Goal: Task Accomplishment & Management: Manage account settings

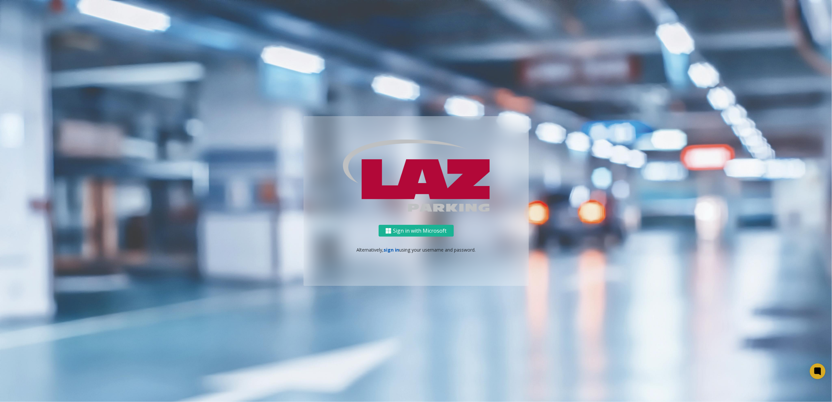
click at [386, 251] on link "sign in" at bounding box center [392, 250] width 16 height 6
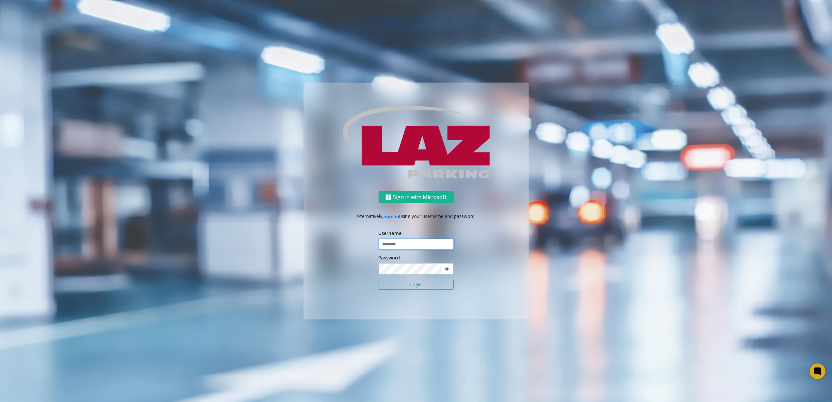
click at [389, 247] on input "text" at bounding box center [416, 244] width 75 height 11
type input "********"
click at [404, 285] on button "Login" at bounding box center [416, 284] width 75 height 11
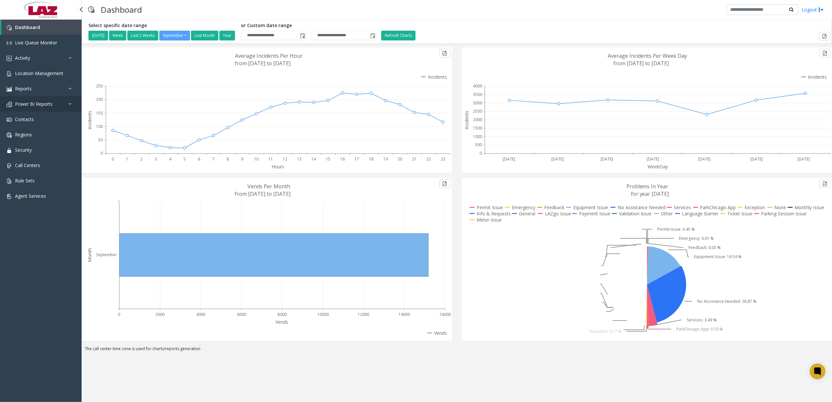
click at [31, 110] on link "Power BI Reports" at bounding box center [41, 103] width 82 height 15
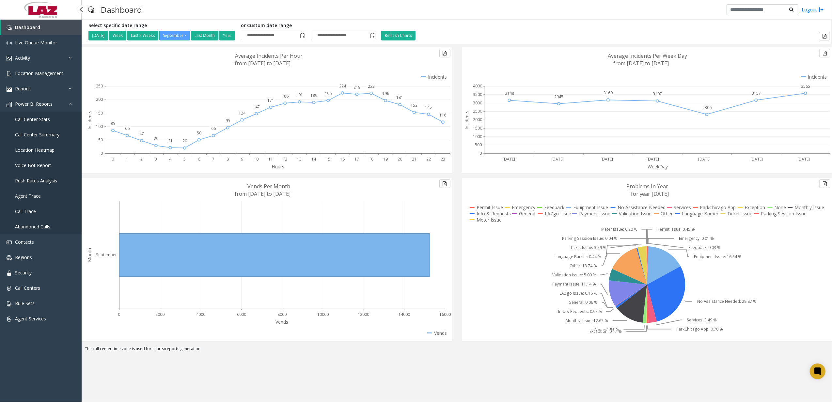
click at [49, 135] on span "Call Center Summary" at bounding box center [37, 135] width 44 height 6
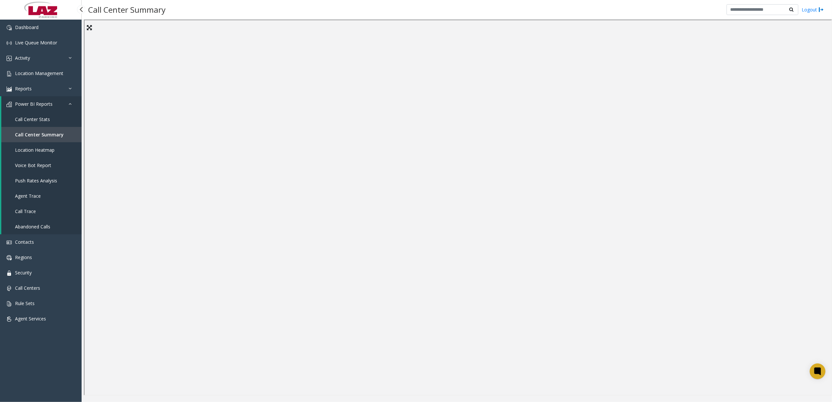
click at [50, 150] on span "Location Heatmap" at bounding box center [35, 150] width 40 height 6
click at [28, 288] on span "Call Centers" at bounding box center [27, 288] width 25 height 6
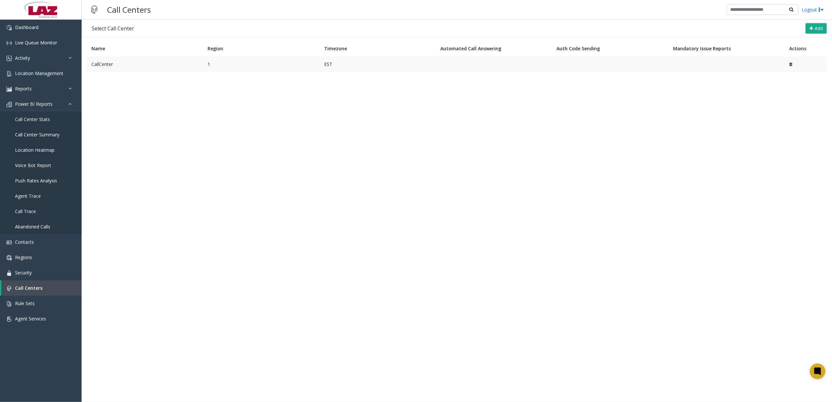
click at [121, 68] on td "CallCenter" at bounding box center [145, 64] width 116 height 16
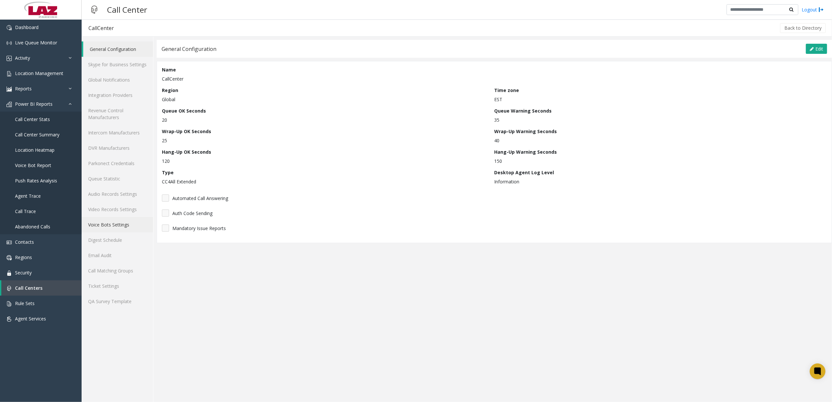
click at [123, 231] on link "Voice Bots Settings" at bounding box center [117, 224] width 71 height 15
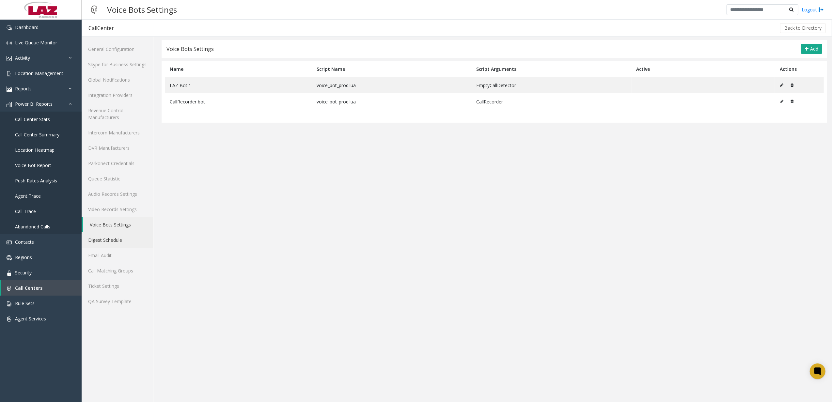
click at [120, 236] on link "Digest Schedule" at bounding box center [117, 239] width 71 height 15
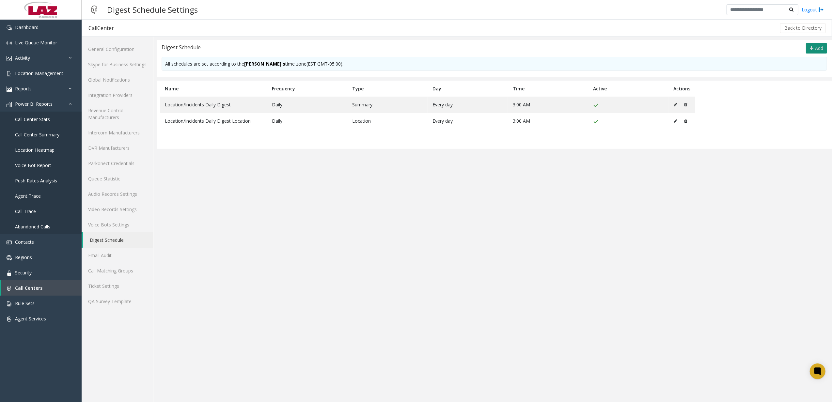
click at [816, 50] on span "Add" at bounding box center [819, 48] width 8 height 6
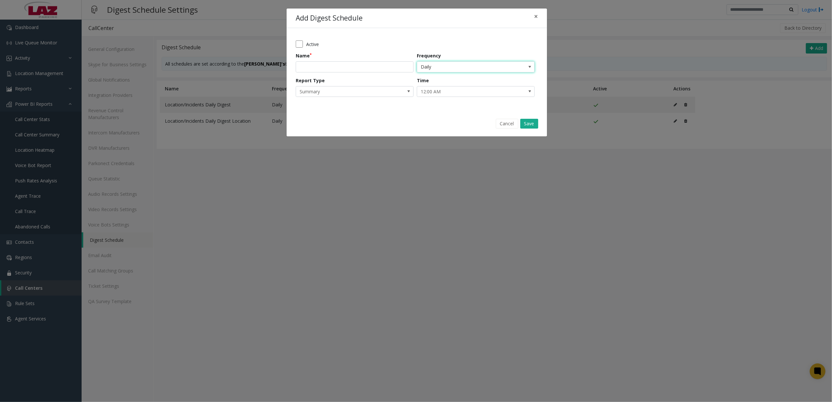
click at [471, 69] on span "Daily" at bounding box center [464, 67] width 94 height 10
drag, startPoint x: 471, startPoint y: 69, endPoint x: 456, endPoint y: 77, distance: 17.4
click at [471, 69] on span "Daily" at bounding box center [464, 67] width 94 height 10
click at [382, 63] on input "text" at bounding box center [355, 66] width 118 height 11
click at [538, 19] on button "×" at bounding box center [535, 16] width 13 height 16
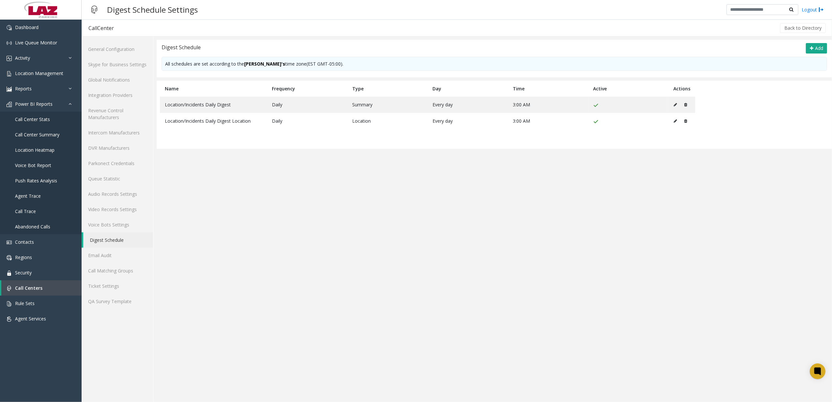
click at [249, 345] on app-digest-schedule "Digest Schedule Add All schedules are set according to the Сall Сenter's time z…" at bounding box center [494, 221] width 675 height 362
click at [50, 140] on link "Call Center Summary" at bounding box center [41, 134] width 82 height 15
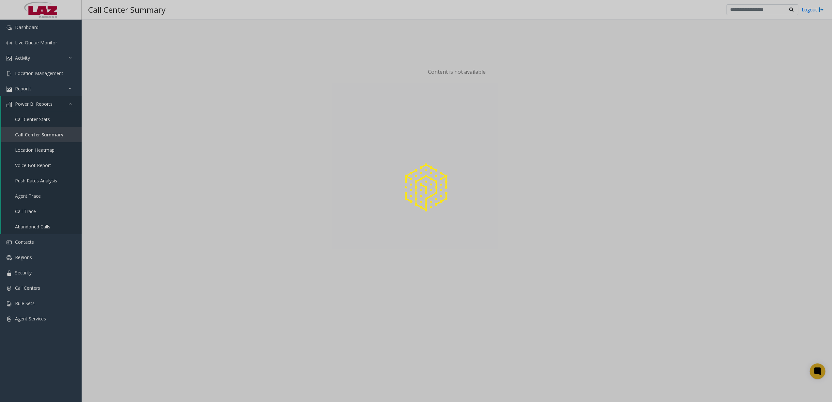
click at [342, 316] on div at bounding box center [416, 201] width 832 height 402
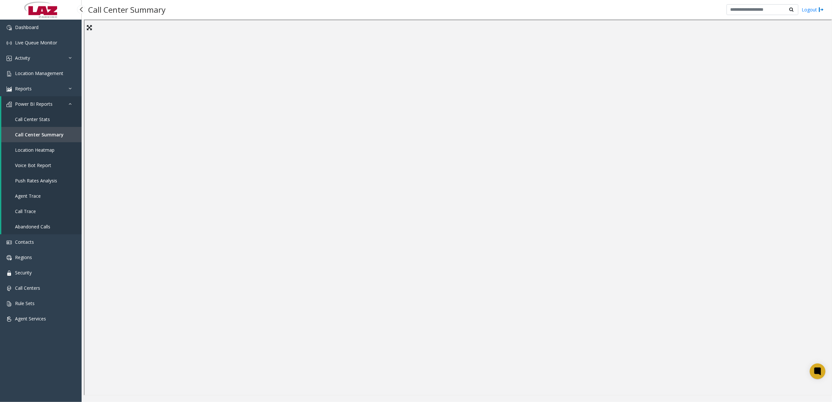
click at [50, 146] on link "Location Heatmap" at bounding box center [41, 149] width 80 height 15
click at [28, 64] on link "Activity" at bounding box center [41, 57] width 82 height 15
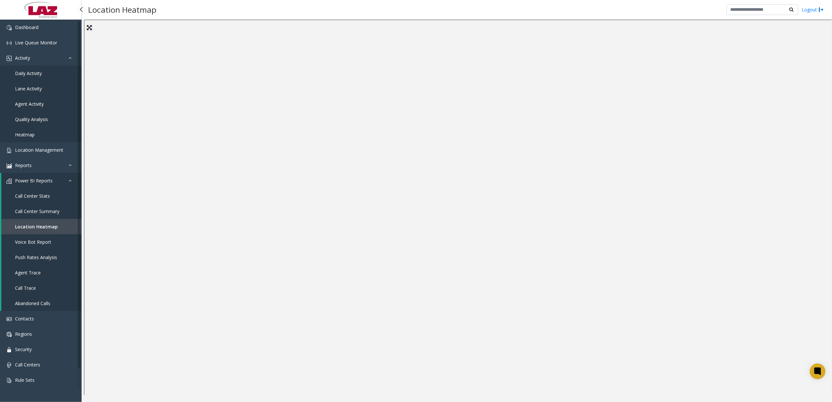
click at [28, 71] on span "Daily Activity" at bounding box center [28, 73] width 27 height 6
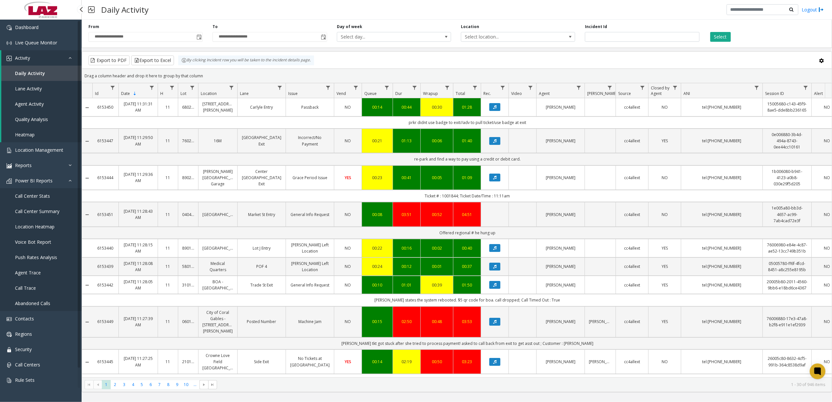
click at [50, 302] on span "Abandoned Calls" at bounding box center [32, 303] width 35 height 6
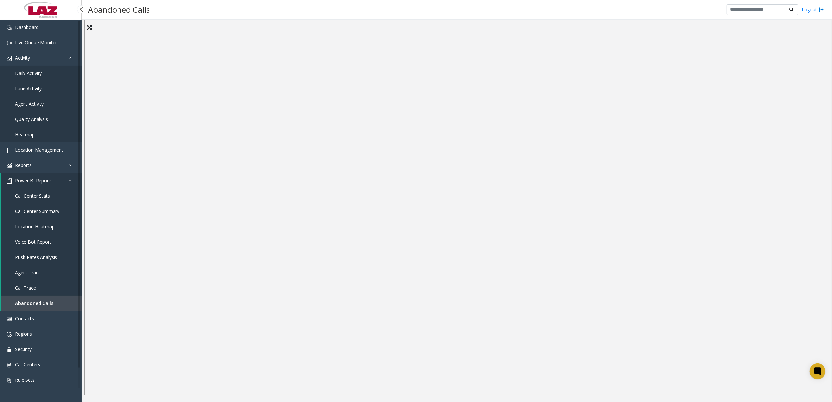
click at [37, 291] on link "Call Trace" at bounding box center [41, 287] width 80 height 15
click at [48, 259] on span "Push Rates Analysis" at bounding box center [36, 257] width 42 height 6
